Goal: Find specific page/section: Find specific page/section

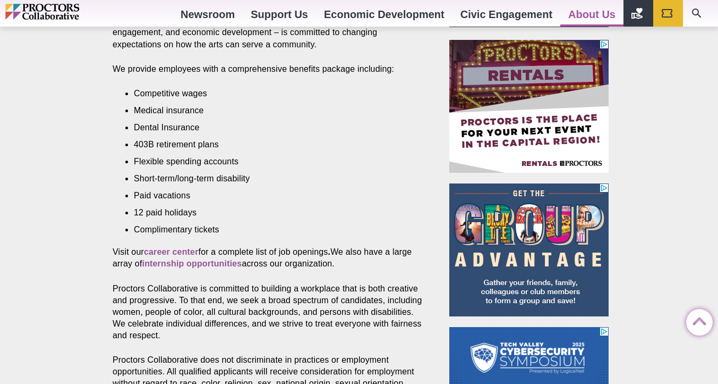
scroll to position [511, 0]
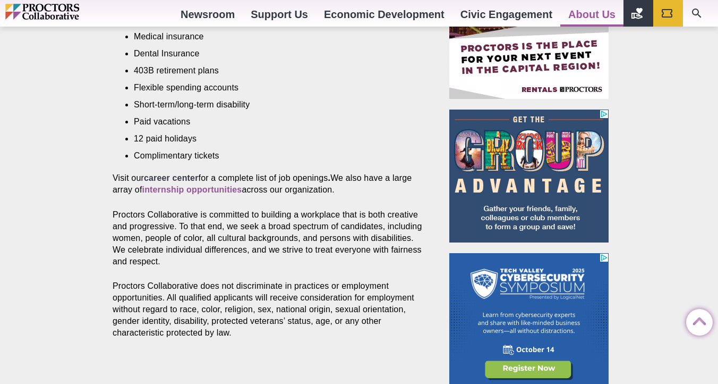
click at [165, 177] on strong "career center" at bounding box center [171, 177] width 55 height 9
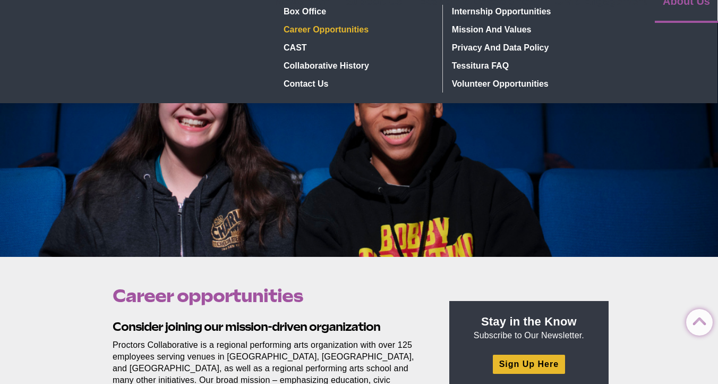
scroll to position [0, 0]
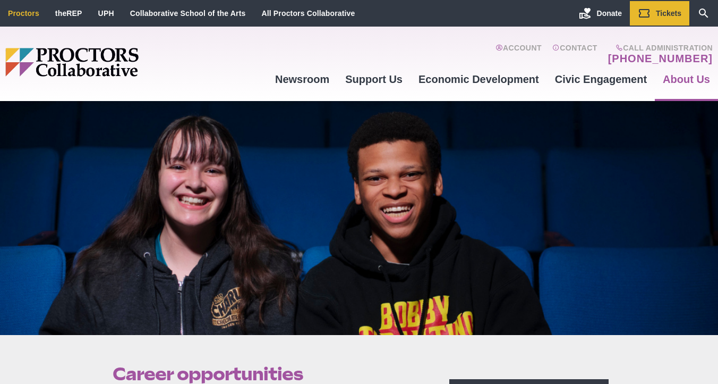
click at [26, 20] on li "Proctors" at bounding box center [23, 13] width 47 height 24
click at [72, 64] on img "Main site navigation and header" at bounding box center [112, 62] width 215 height 29
click at [27, 57] on img "Main site navigation and header" at bounding box center [112, 62] width 215 height 29
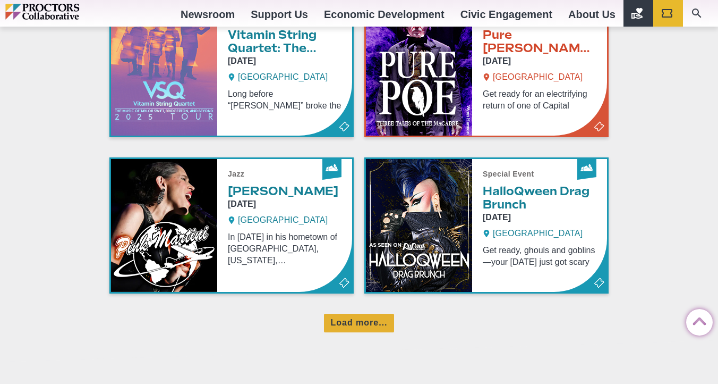
scroll to position [800, 0]
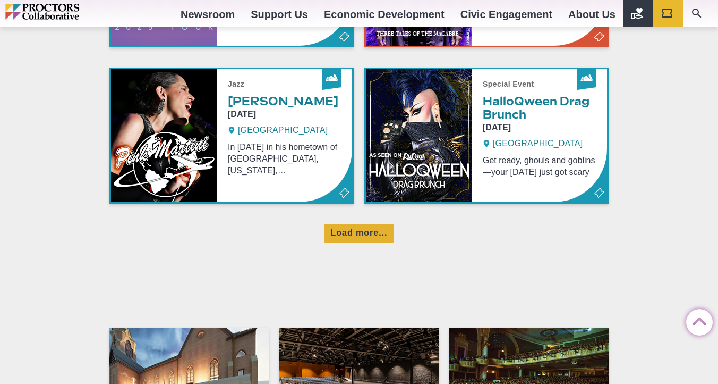
click at [376, 243] on div "We're here for you Schenectady, Albany, and Saratoga Springs We are changing ex…" at bounding box center [358, 301] width 499 height 2001
click at [376, 242] on div "Load more..." at bounding box center [359, 233] width 70 height 19
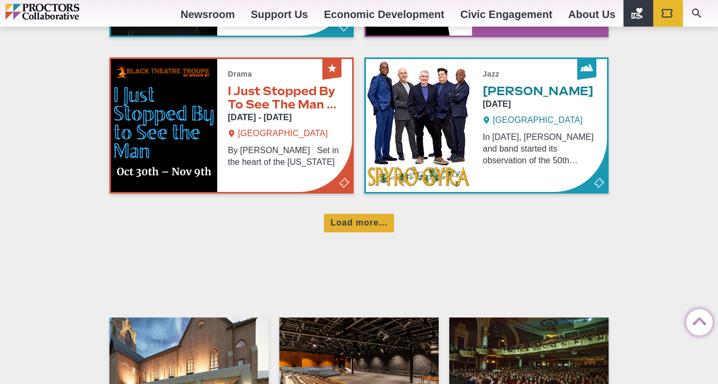
scroll to position [1323, 0]
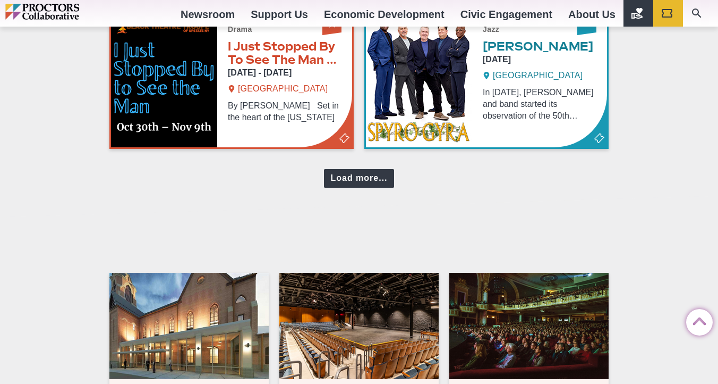
click at [381, 182] on div "Load more..." at bounding box center [359, 178] width 70 height 19
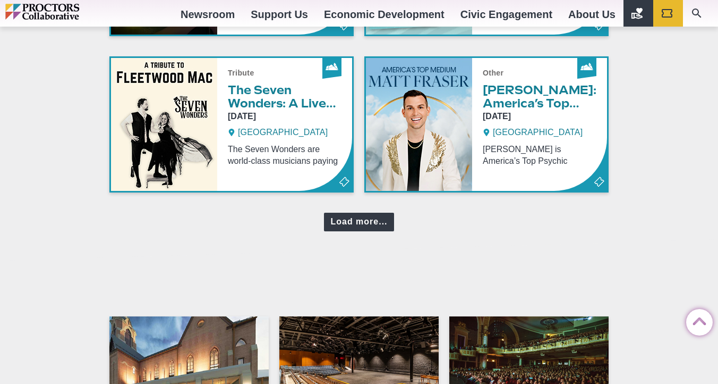
scroll to position [1776, 0]
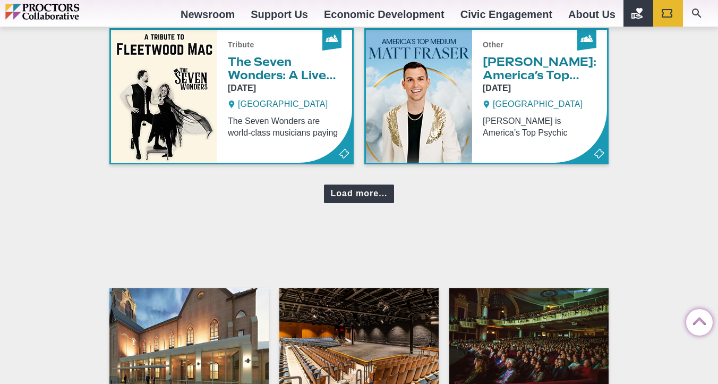
click at [355, 190] on div "Load more..." at bounding box center [359, 193] width 70 height 19
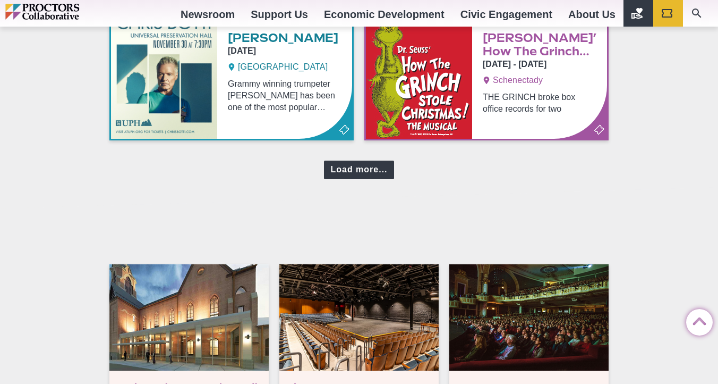
scroll to position [2287, 0]
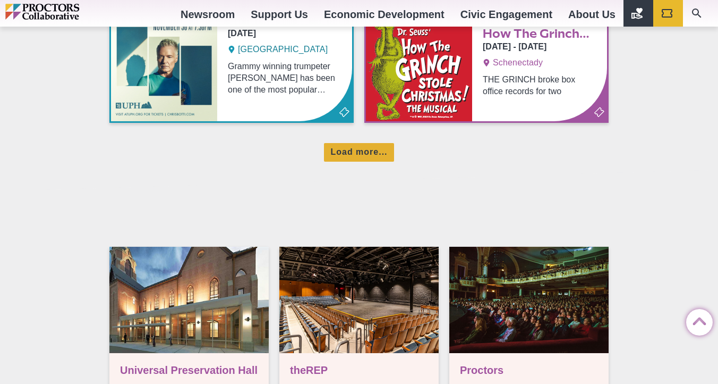
click at [364, 150] on div "Load more..." at bounding box center [359, 152] width 70 height 19
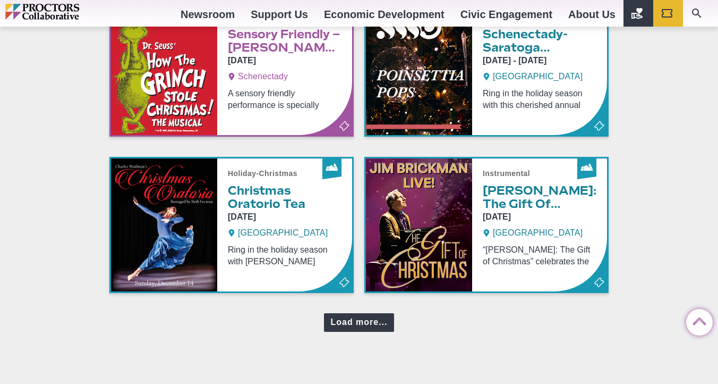
scroll to position [2647, 0]
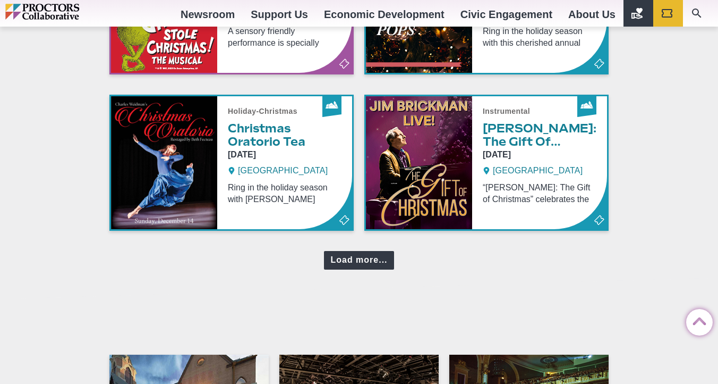
click at [341, 256] on div "Load more..." at bounding box center [359, 260] width 70 height 19
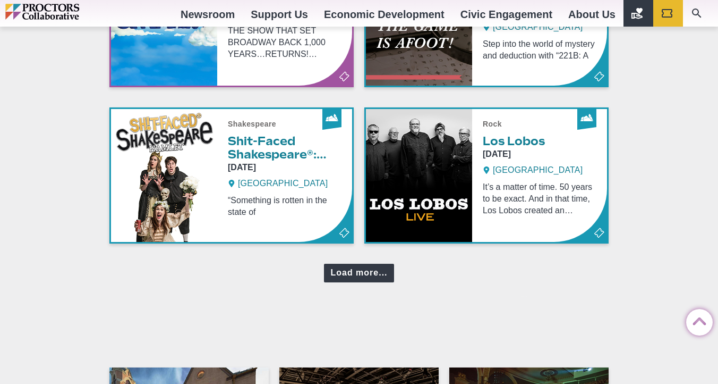
scroll to position [3179, 0]
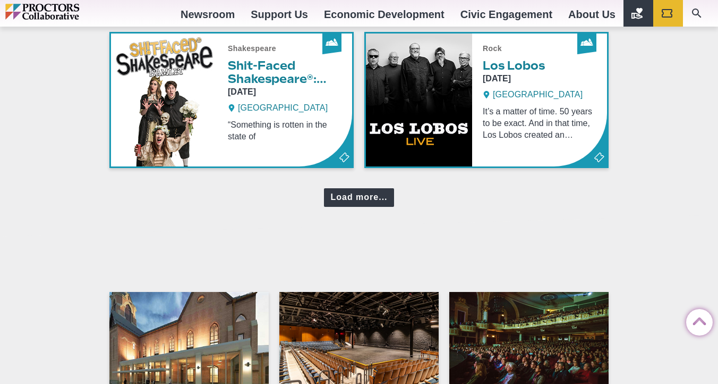
click at [360, 202] on div "Load more..." at bounding box center [359, 197] width 70 height 19
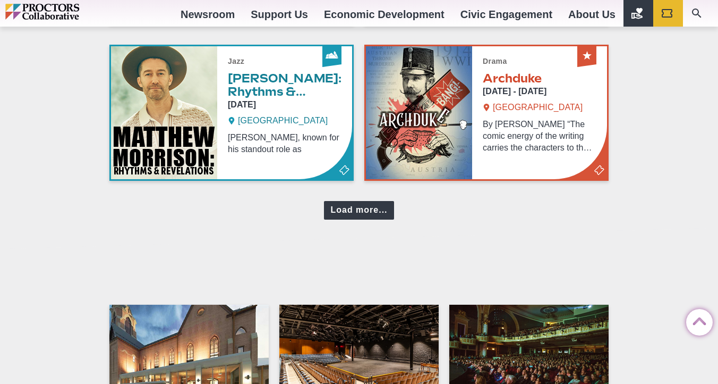
click at [360, 202] on div "Load more..." at bounding box center [359, 210] width 70 height 19
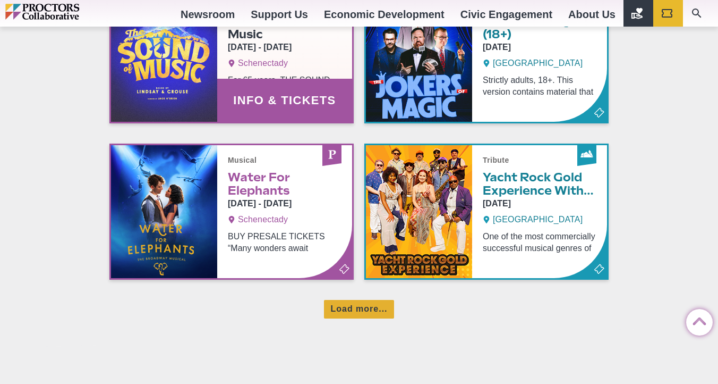
scroll to position [4020, 0]
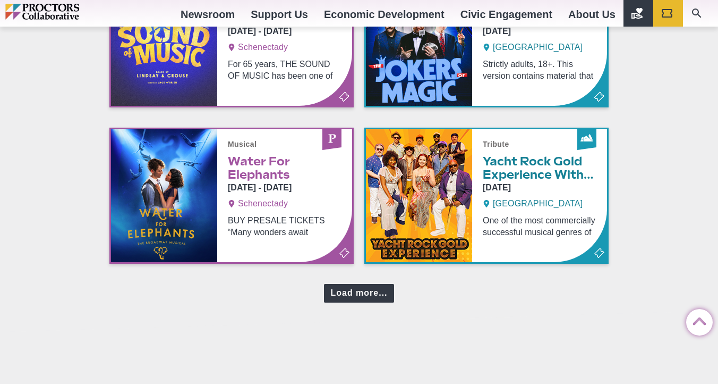
click at [352, 296] on div "Load more..." at bounding box center [359, 293] width 70 height 19
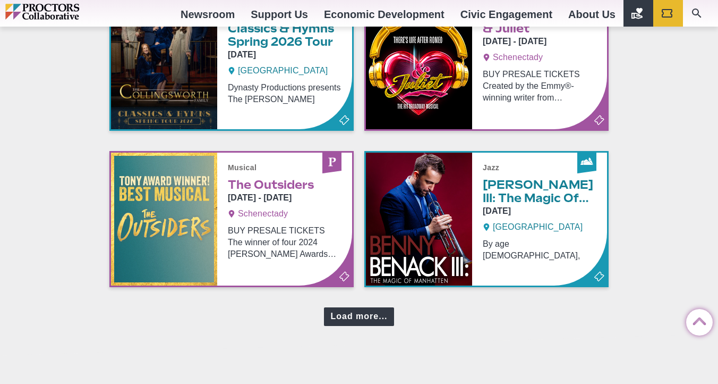
scroll to position [4480, 0]
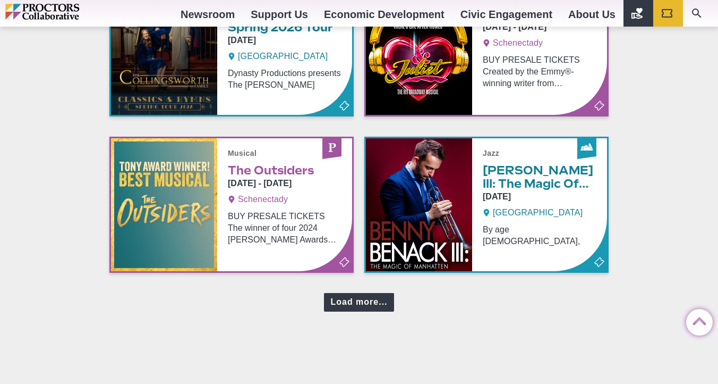
click at [351, 302] on div "Load more..." at bounding box center [359, 302] width 70 height 19
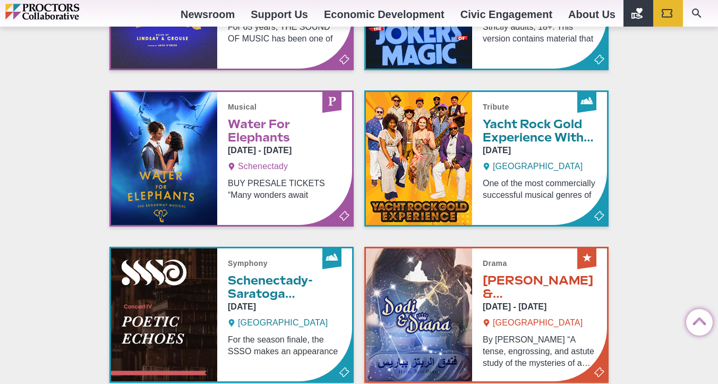
scroll to position [3961, 0]
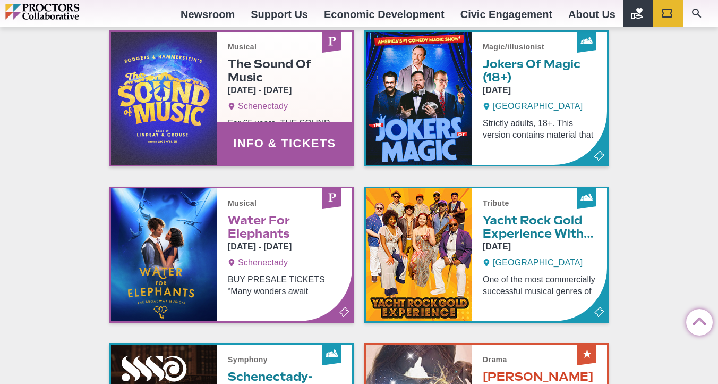
click at [302, 81] on link "Info & Tickets" at bounding box center [231, 98] width 241 height 133
